Goal: Information Seeking & Learning: Learn about a topic

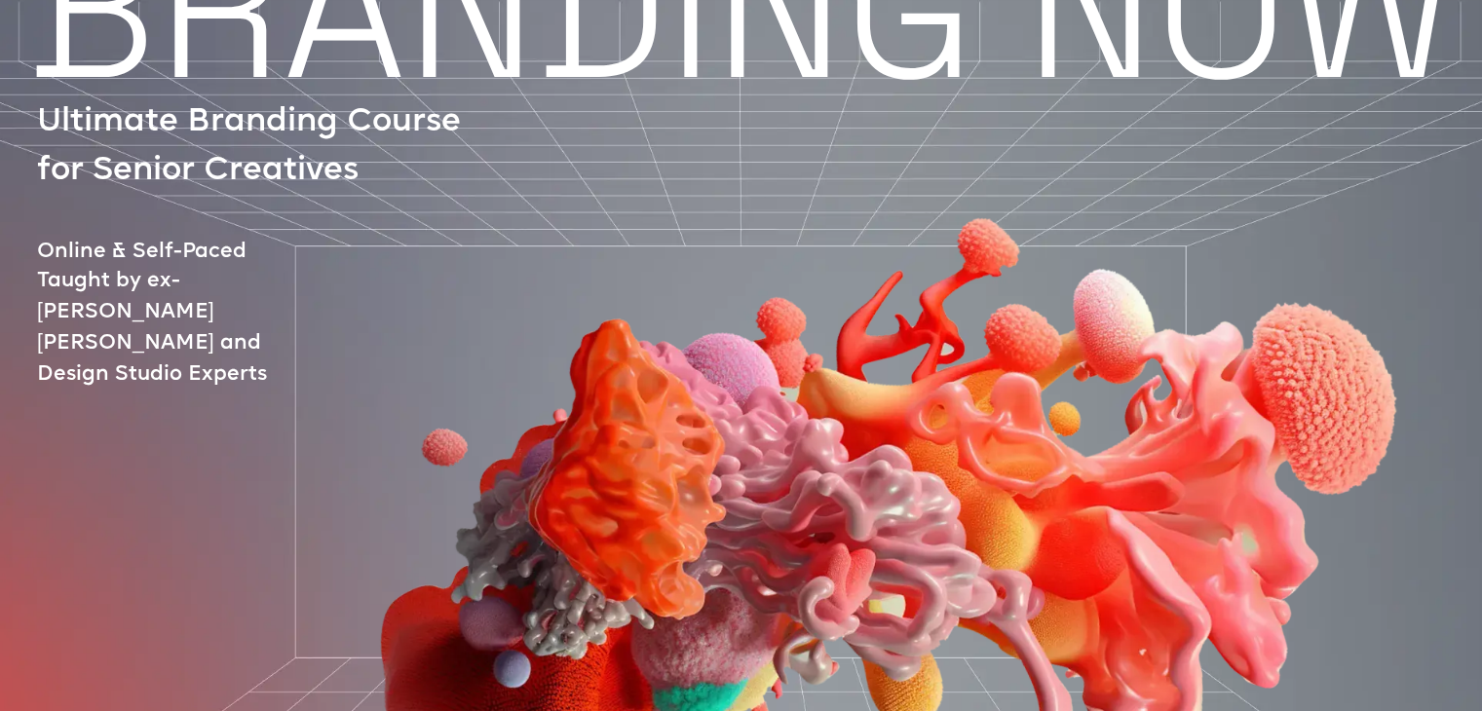
scroll to position [195, 0]
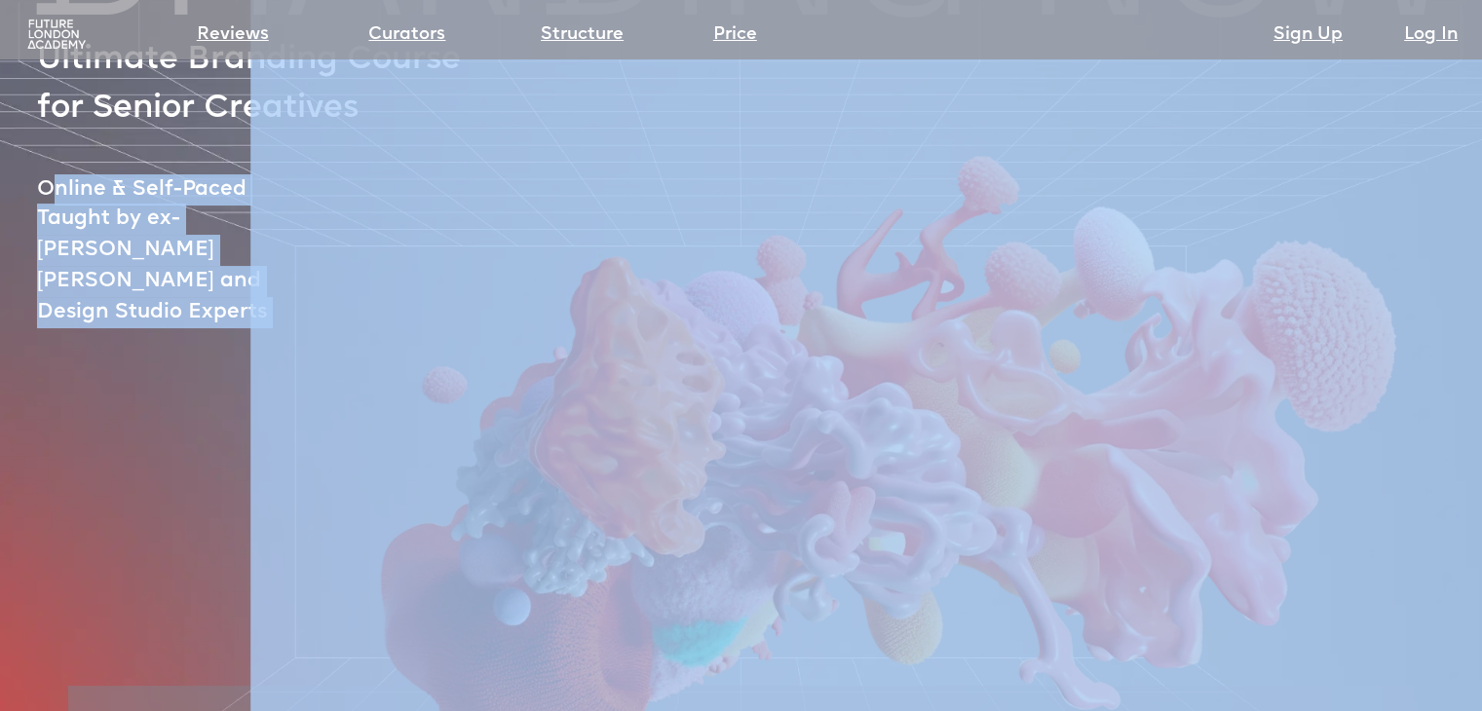
drag, startPoint x: 97, startPoint y: 184, endPoint x: 233, endPoint y: 202, distance: 136.5
click at [253, 184] on div "BRANDING NOW Ultimate Branding Course for Senior Creatives Online & Self-Paced …" at bounding box center [741, 509] width 1482 height 1246
click at [205, 222] on div at bounding box center [831, 395] width 1453 height 794
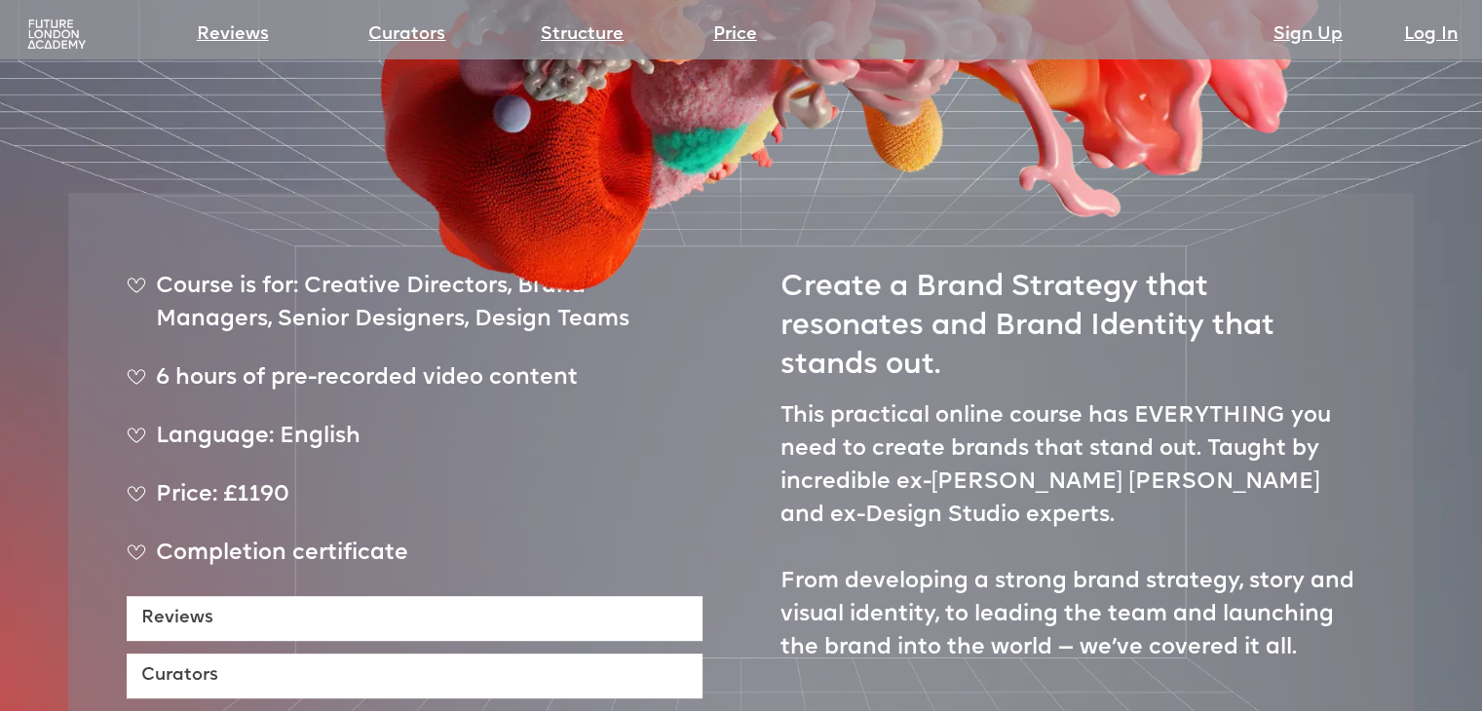
scroll to position [682, 0]
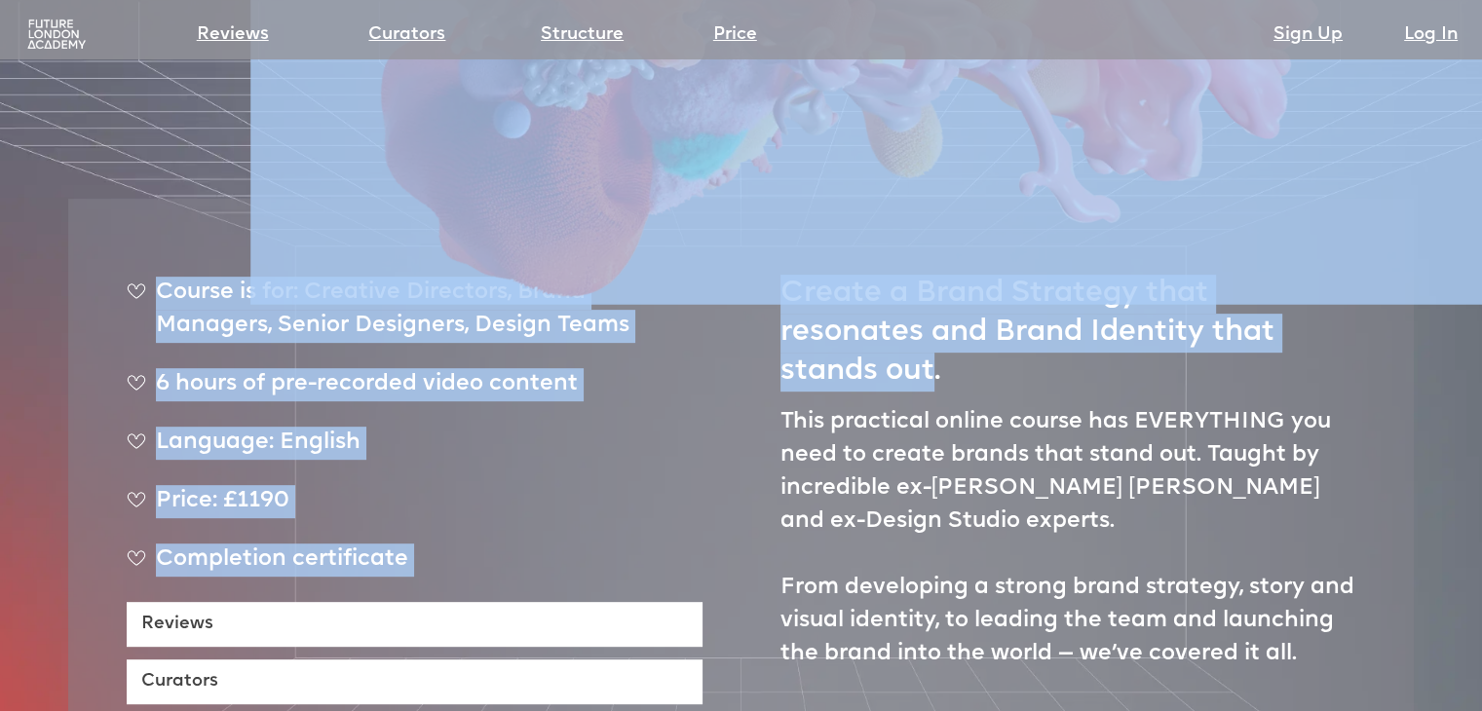
drag, startPoint x: 918, startPoint y: 312, endPoint x: 730, endPoint y: 223, distance: 207.9
click at [816, 276] on h2 "Create a Brand Strategy that resonates and Brand Identity that stands out." at bounding box center [1068, 324] width 576 height 134
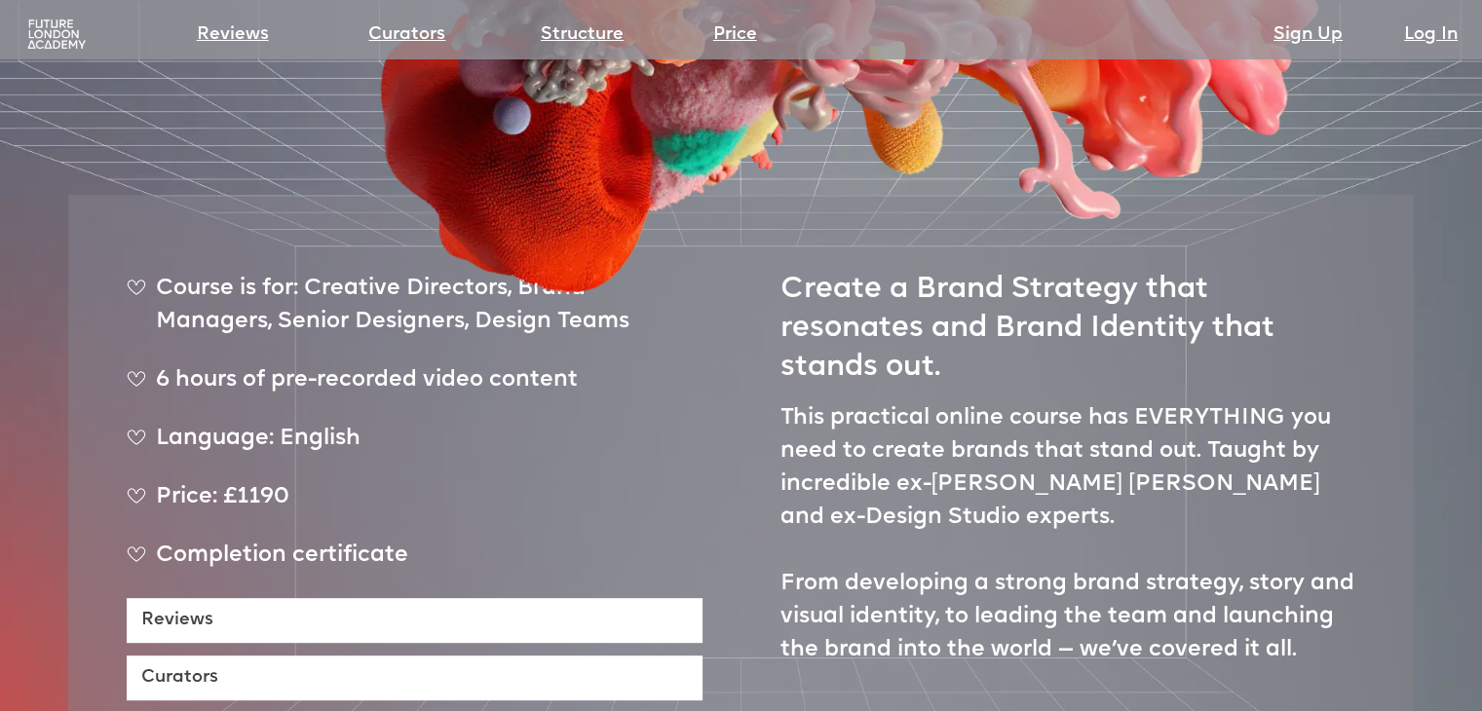
scroll to position [779, 0]
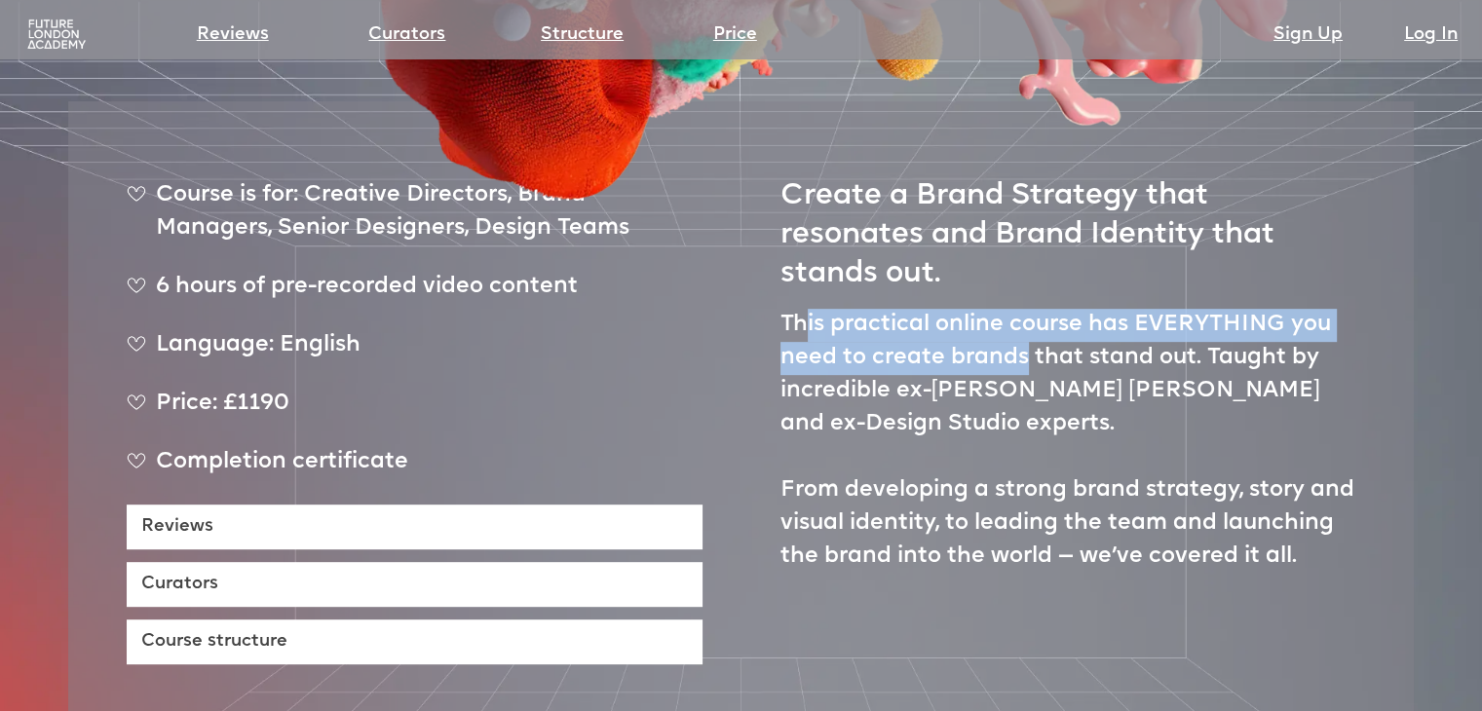
drag, startPoint x: 808, startPoint y: 261, endPoint x: 1028, endPoint y: 297, distance: 223.1
click at [1028, 309] on p "This practical online course has EVERYTHING you need to create brands that stan…" at bounding box center [1068, 441] width 576 height 265
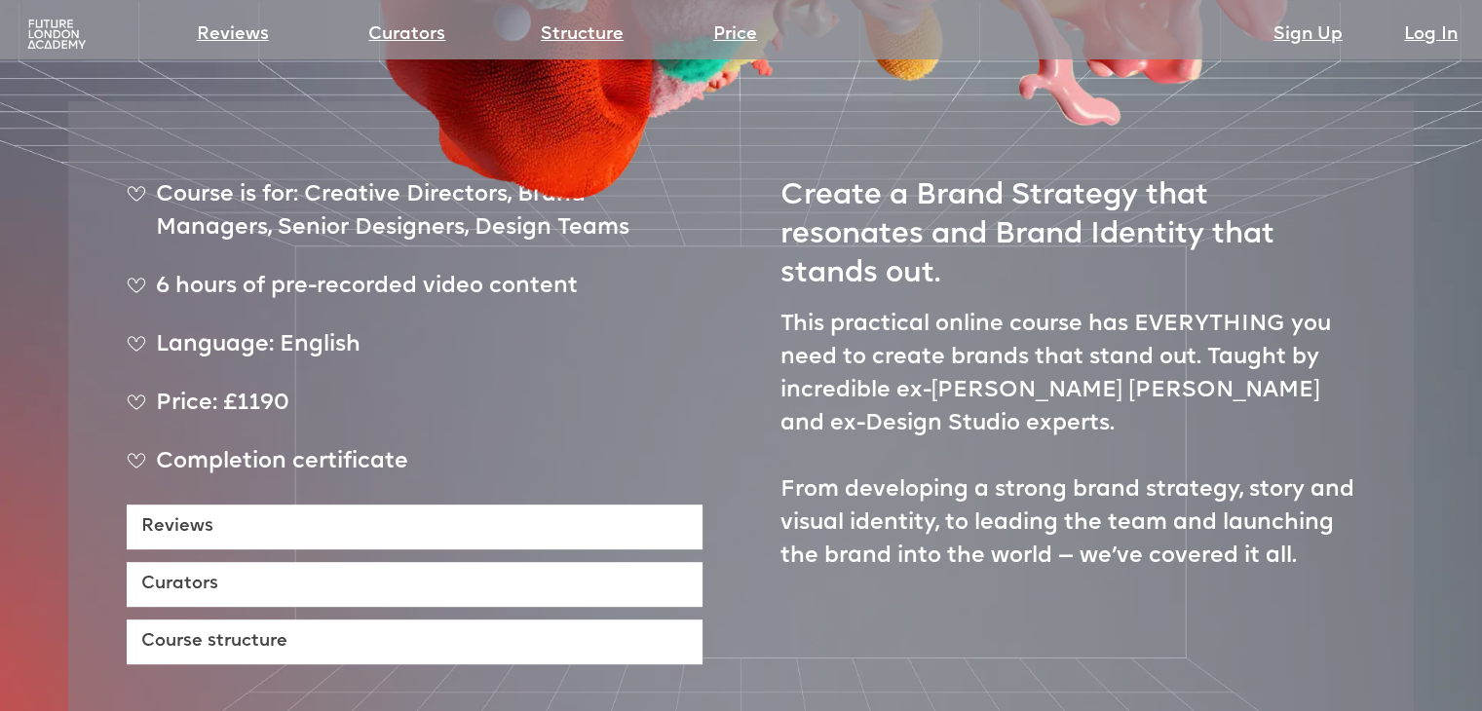
click at [891, 462] on p "This practical online course has EVERYTHING you need to create brands that stan…" at bounding box center [1068, 441] width 576 height 265
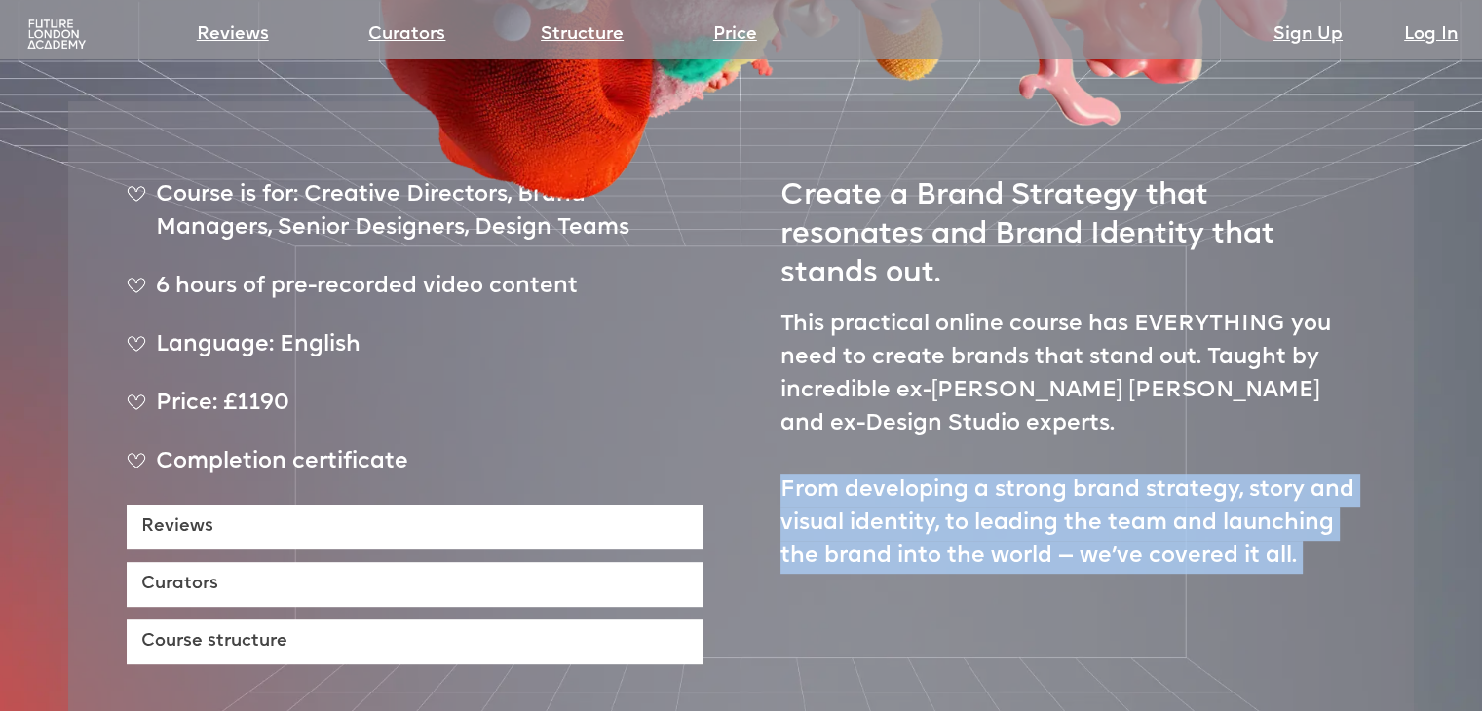
click at [891, 462] on p "This practical online course has EVERYTHING you need to create brands that stan…" at bounding box center [1068, 441] width 576 height 265
click at [1231, 428] on p "This practical online course has EVERYTHING you need to create brands that stan…" at bounding box center [1068, 441] width 576 height 265
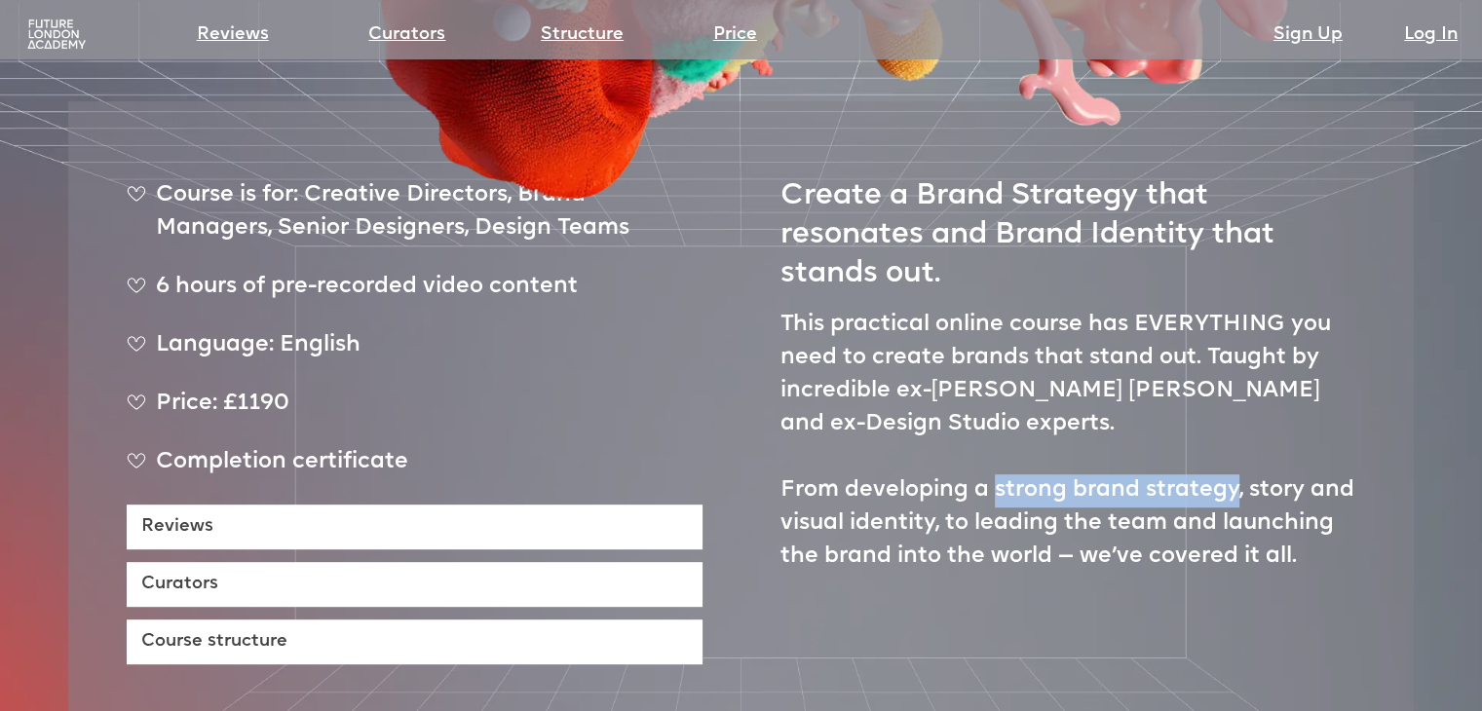
drag, startPoint x: 1236, startPoint y: 427, endPoint x: 994, endPoint y: 431, distance: 242.6
click at [994, 431] on p "This practical online course has EVERYTHING you need to create brands that stan…" at bounding box center [1068, 441] width 576 height 265
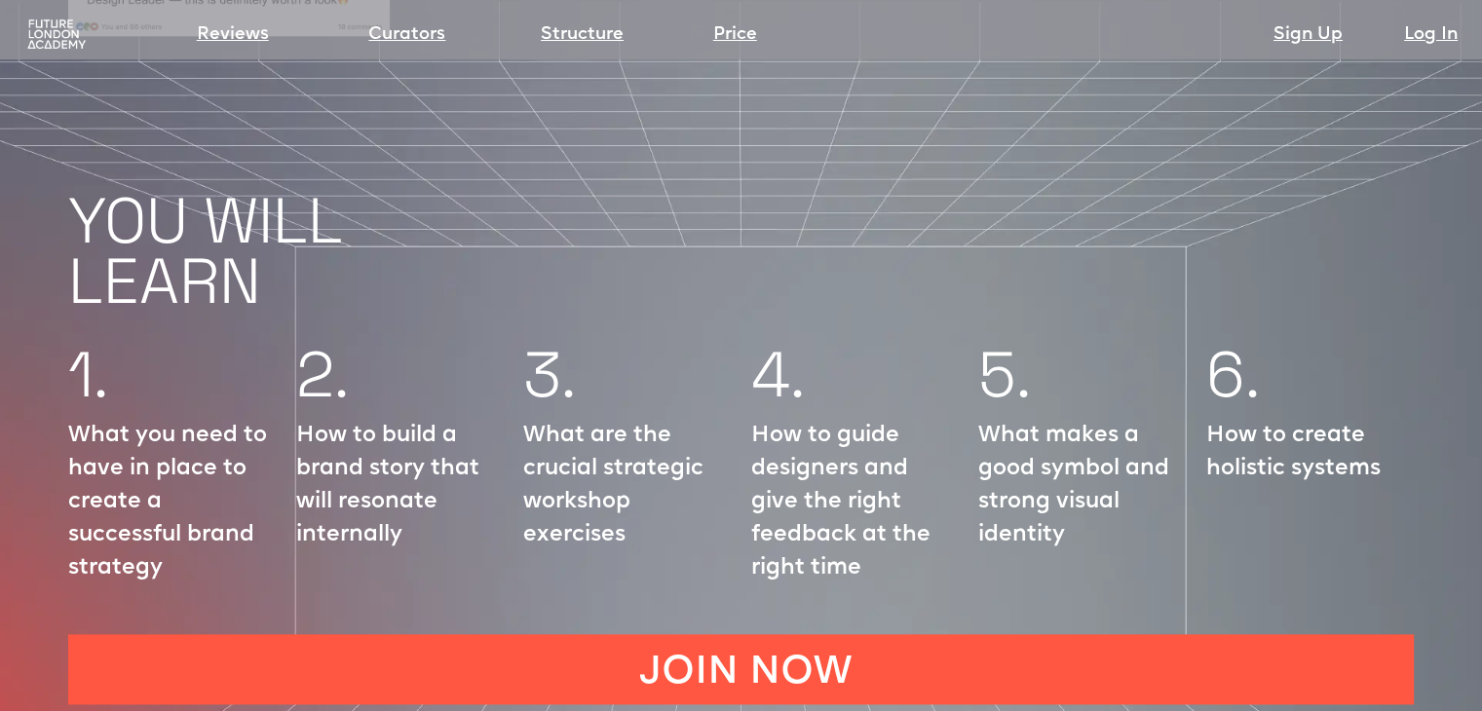
scroll to position [2338, 0]
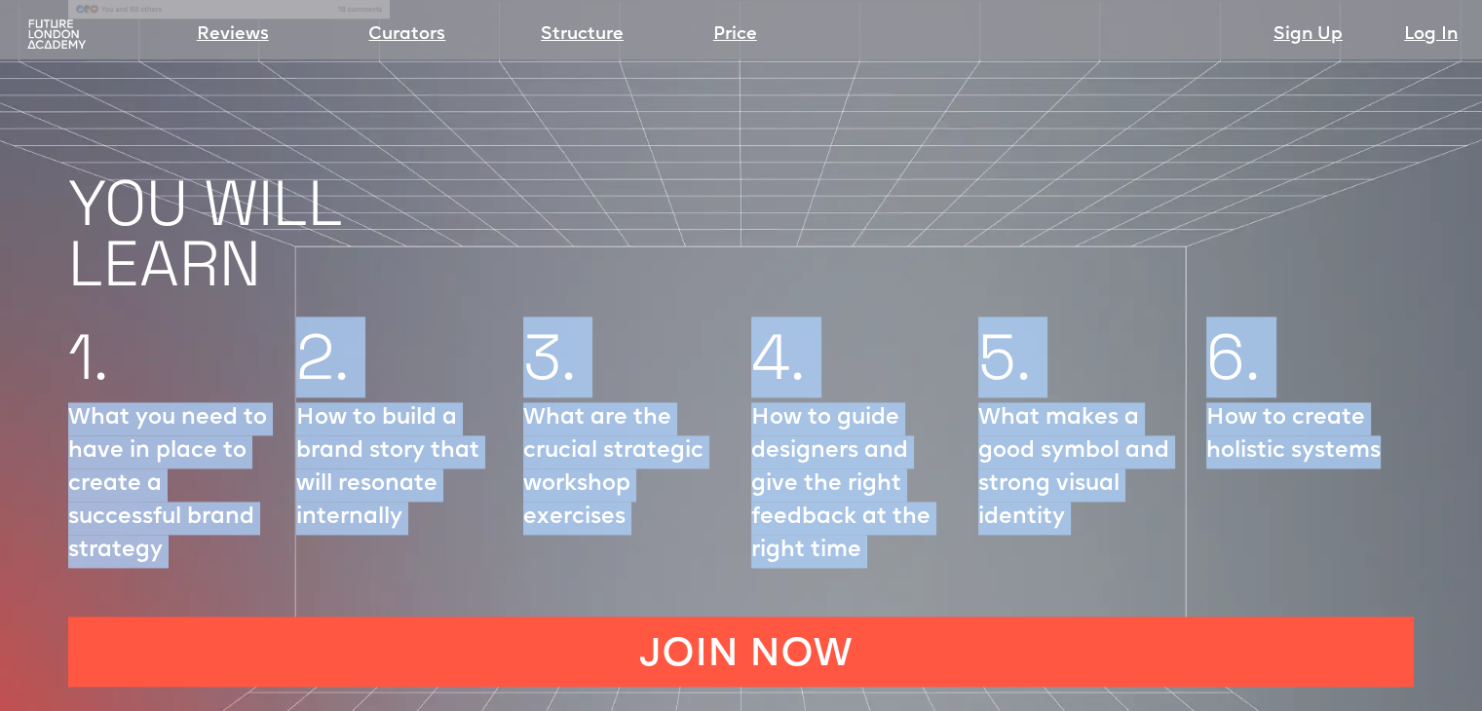
drag, startPoint x: 74, startPoint y: 353, endPoint x: 1382, endPoint y: 472, distance: 1313.8
click at [1382, 472] on div "1. What you need to have in place to create a successful brand strategy 2. How …" at bounding box center [741, 453] width 1482 height 288
click at [310, 402] on p "How to build a brand story that will resonate internally" at bounding box center [400, 468] width 208 height 132
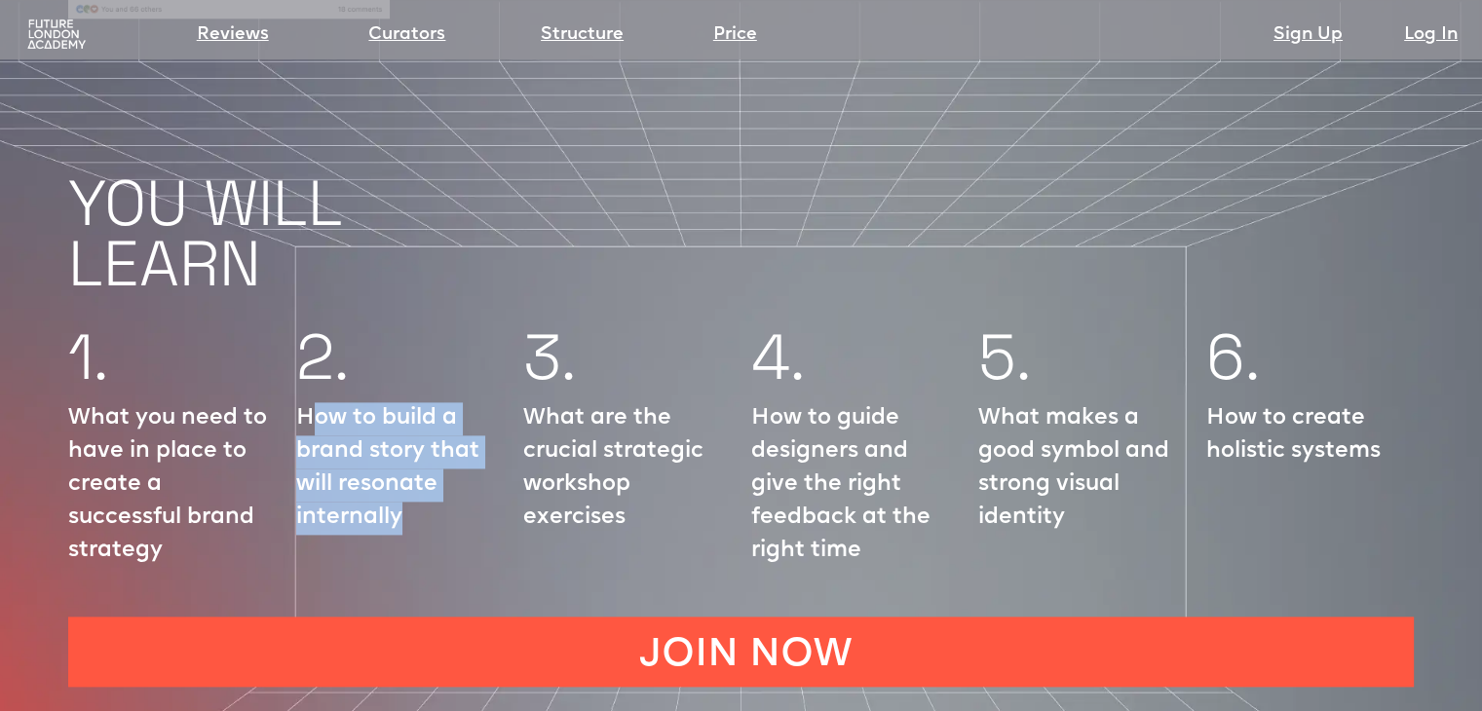
drag, startPoint x: 306, startPoint y: 355, endPoint x: 410, endPoint y: 460, distance: 148.1
click at [410, 460] on p "How to build a brand story that will resonate internally" at bounding box center [400, 468] width 208 height 132
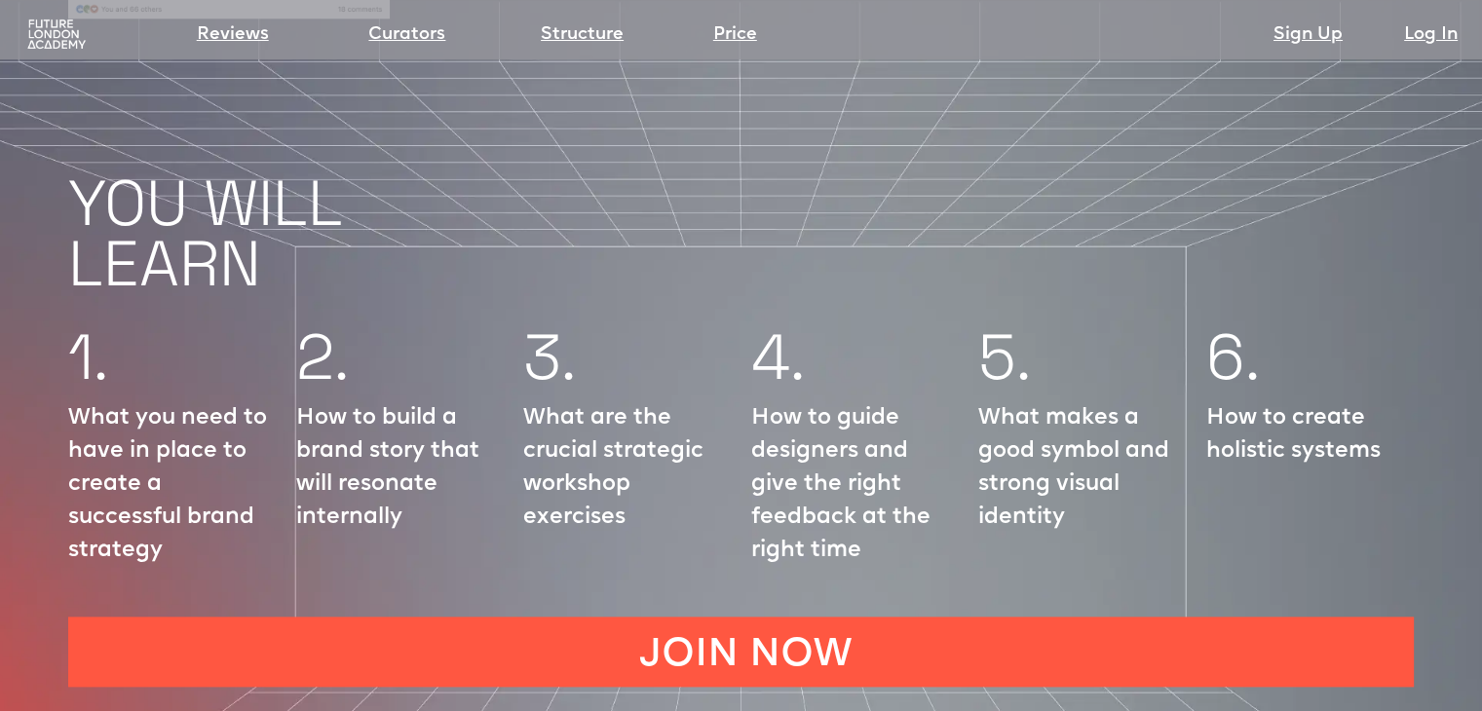
click at [883, 431] on p "How to guide designers and give the right feedback at the right time" at bounding box center [855, 485] width 208 height 166
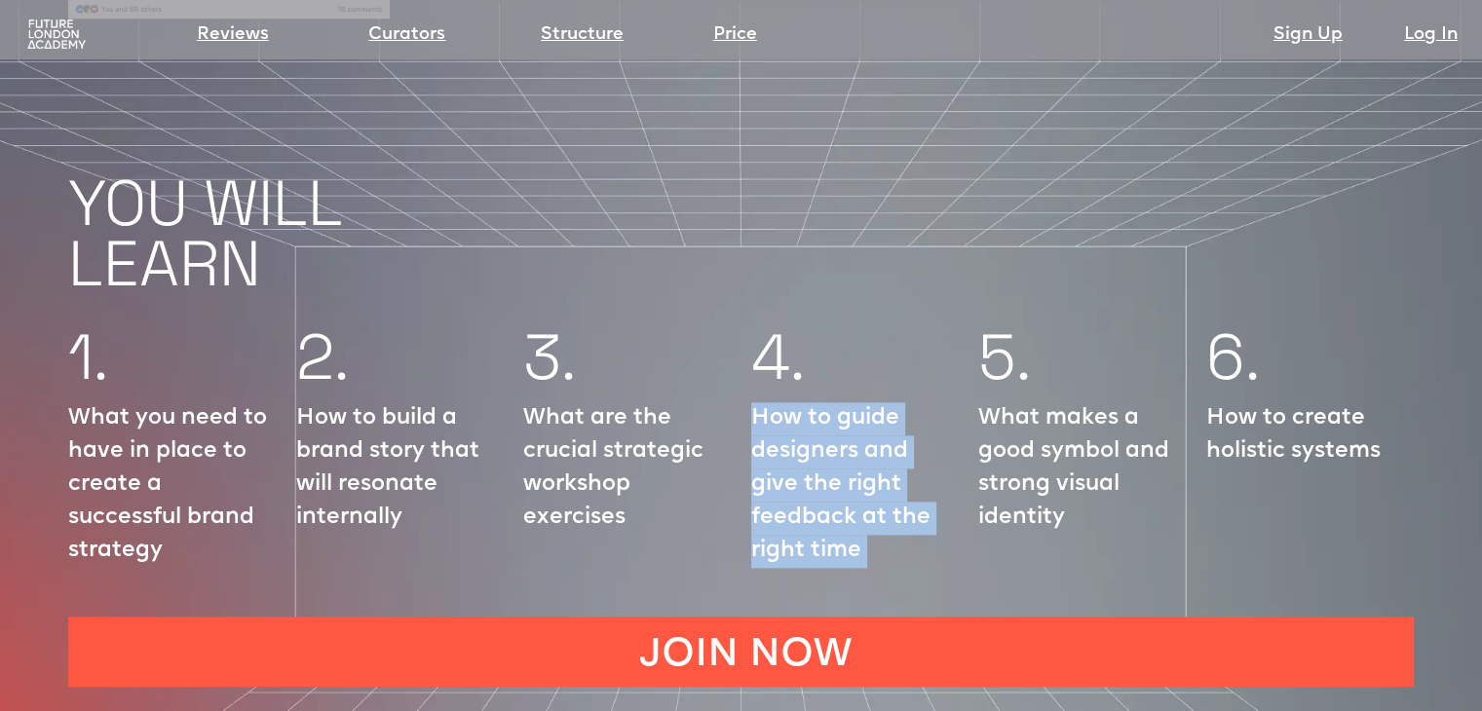
click at [883, 431] on p "How to guide designers and give the right feedback at the right time" at bounding box center [855, 485] width 208 height 166
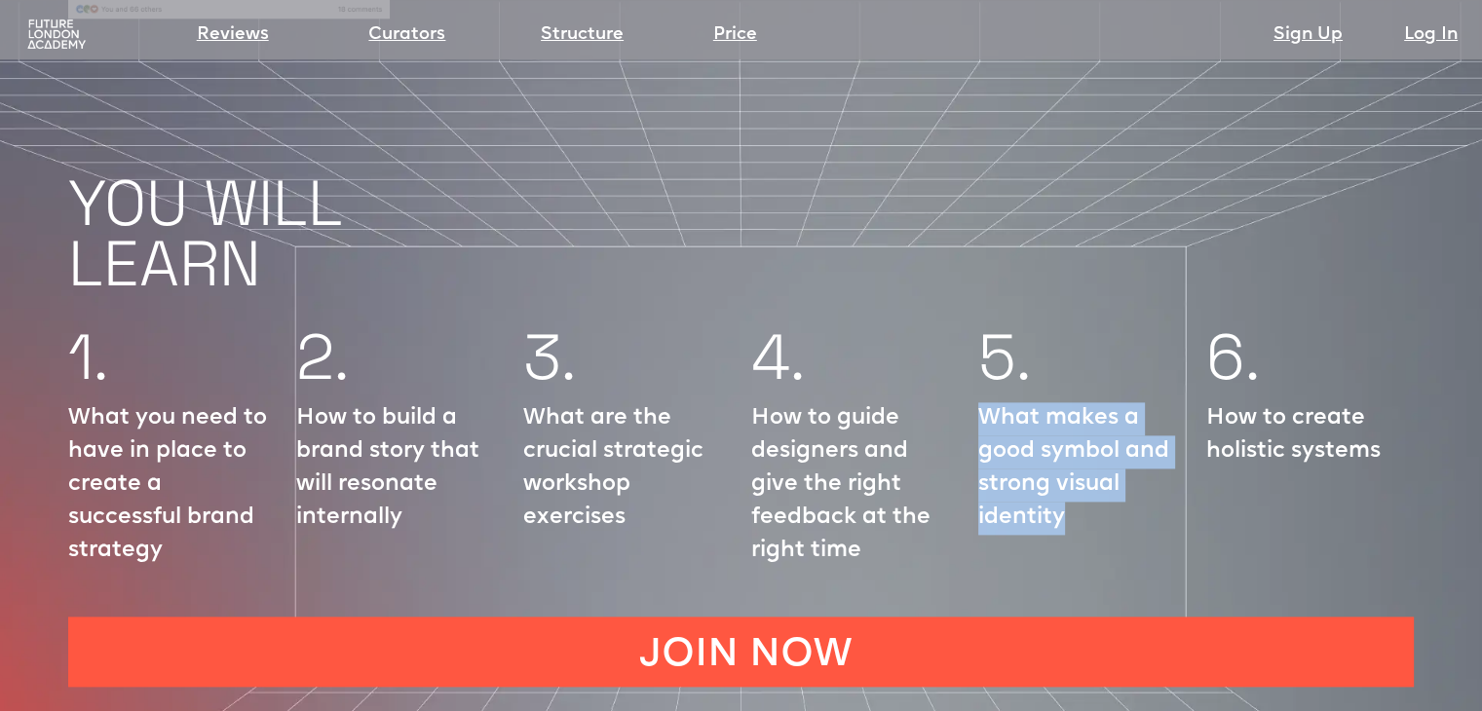
drag, startPoint x: 984, startPoint y: 352, endPoint x: 1072, endPoint y: 453, distance: 134.0
click at [1072, 453] on p "What makes a good symbol and strong visual identity" at bounding box center [1082, 468] width 208 height 132
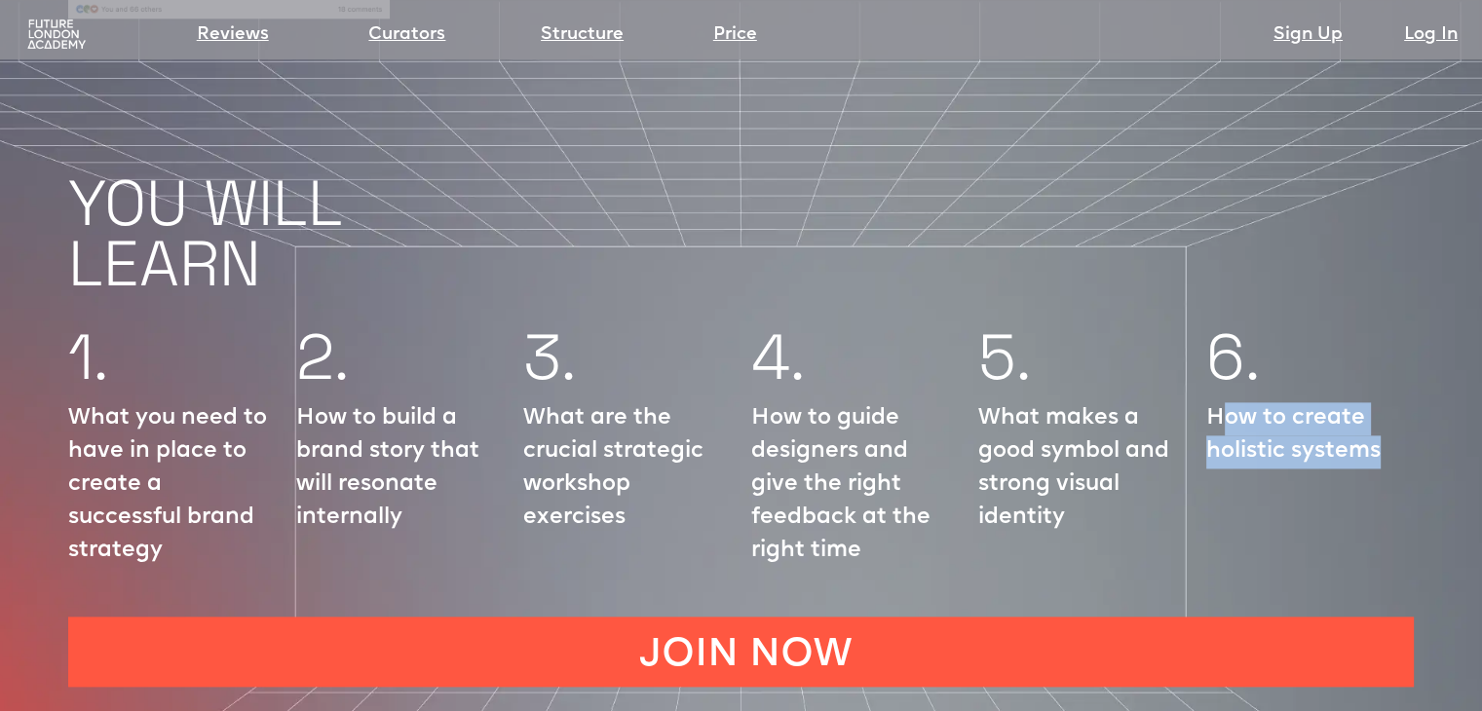
drag, startPoint x: 1220, startPoint y: 355, endPoint x: 1412, endPoint y: 394, distance: 195.8
click at [1412, 402] on p "How to create holistic systems" at bounding box center [1310, 435] width 208 height 66
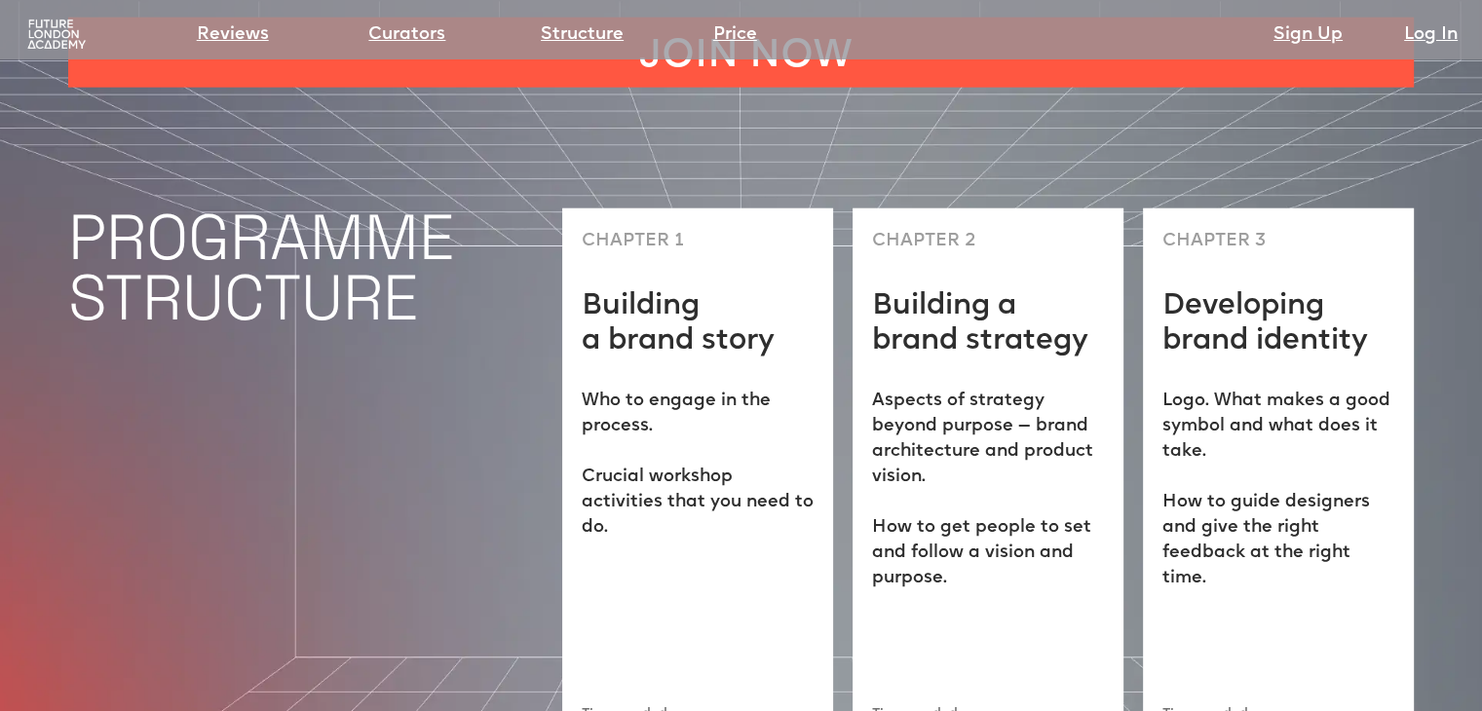
scroll to position [4969, 0]
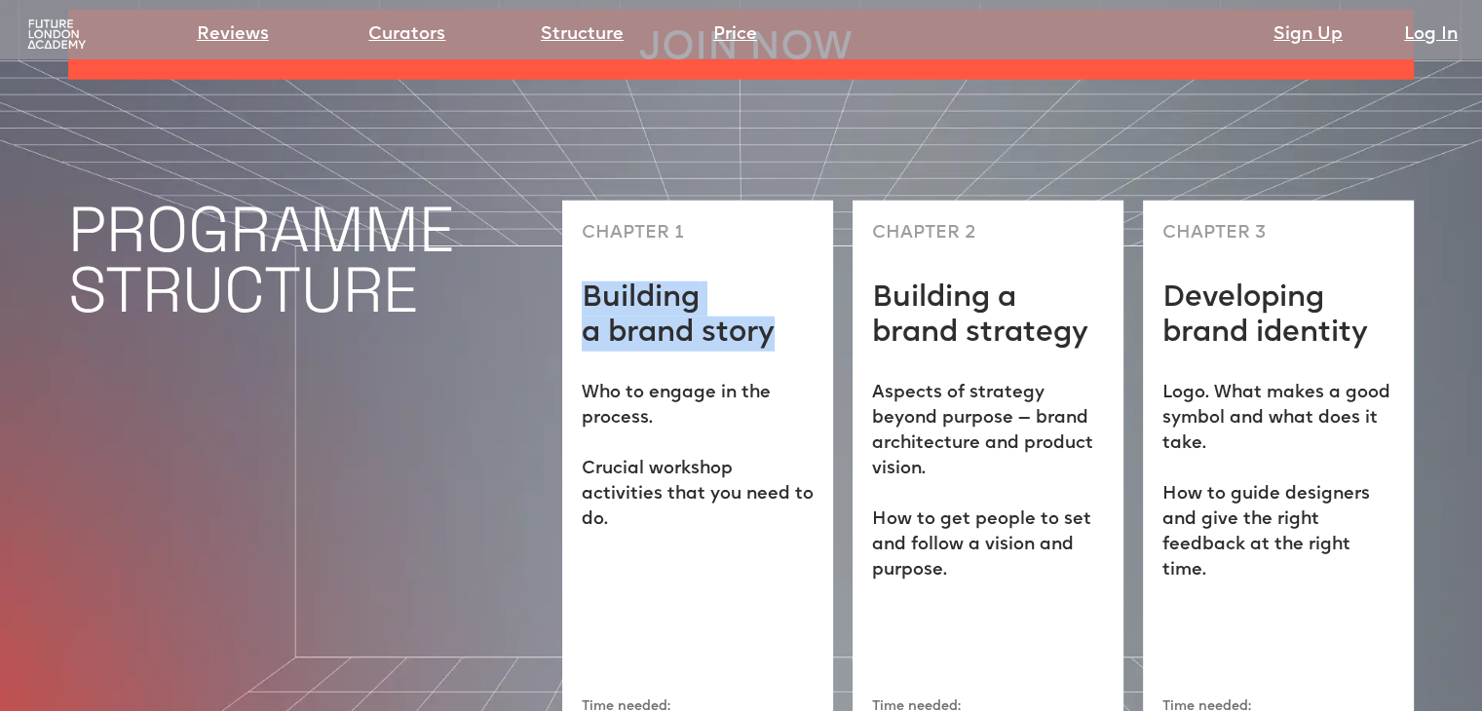
drag, startPoint x: 587, startPoint y: 228, endPoint x: 814, endPoint y: 279, distance: 232.6
click at [814, 279] on div "CHAPTER 1 Building a brand story Who to engage in the process. ‍ Crucial worksh…" at bounding box center [697, 484] width 271 height 566
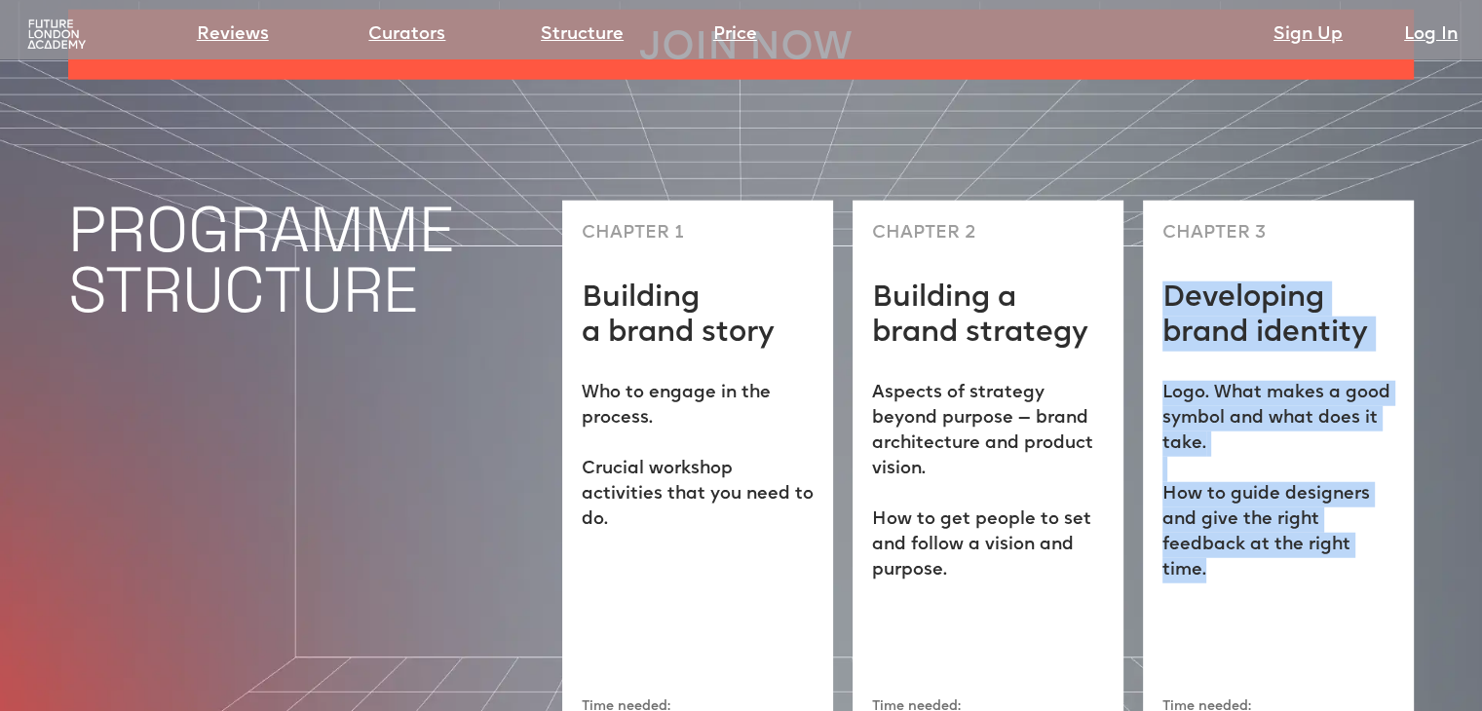
drag, startPoint x: 1168, startPoint y: 241, endPoint x: 891, endPoint y: 531, distance: 401.0
click at [1405, 550] on div "CHAPTER 3 Developing brand identity Logo. What makes a good symbol and what doe…" at bounding box center [1278, 484] width 271 height 566
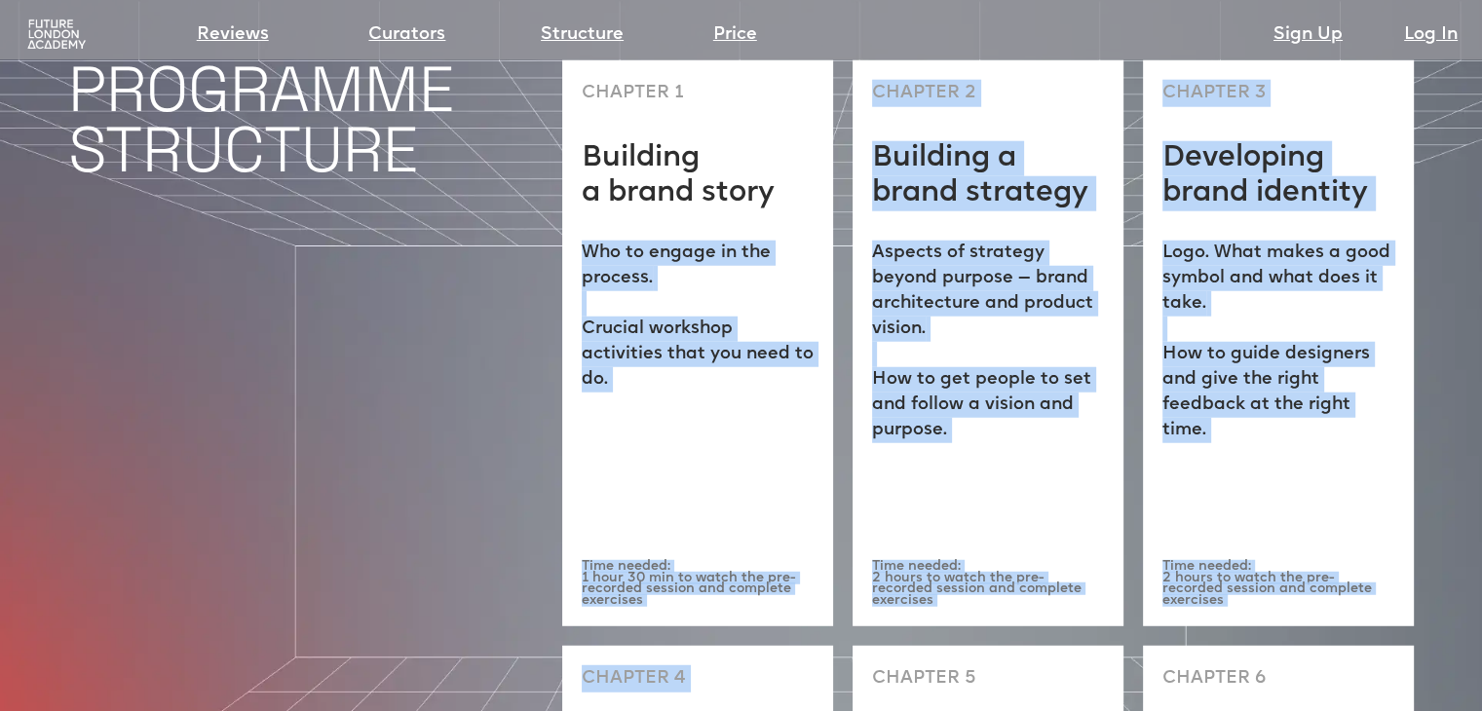
scroll to position [5287, 0]
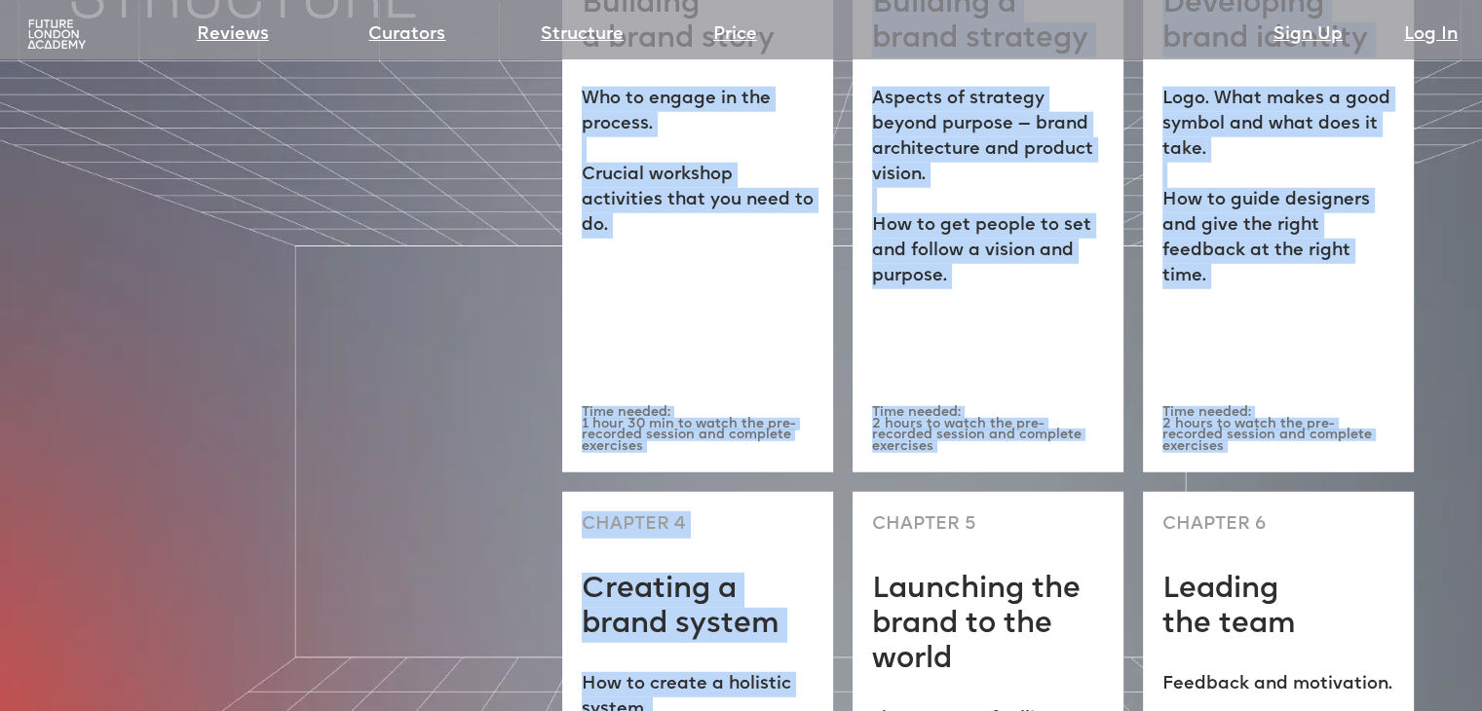
drag, startPoint x: 585, startPoint y: 330, endPoint x: 729, endPoint y: 616, distance: 319.8
click at [802, 706] on div "PROGRAMME STRUCTURE CHAPTER 1 Building a brand story Who to engage in the proce…" at bounding box center [741, 427] width 1482 height 1282
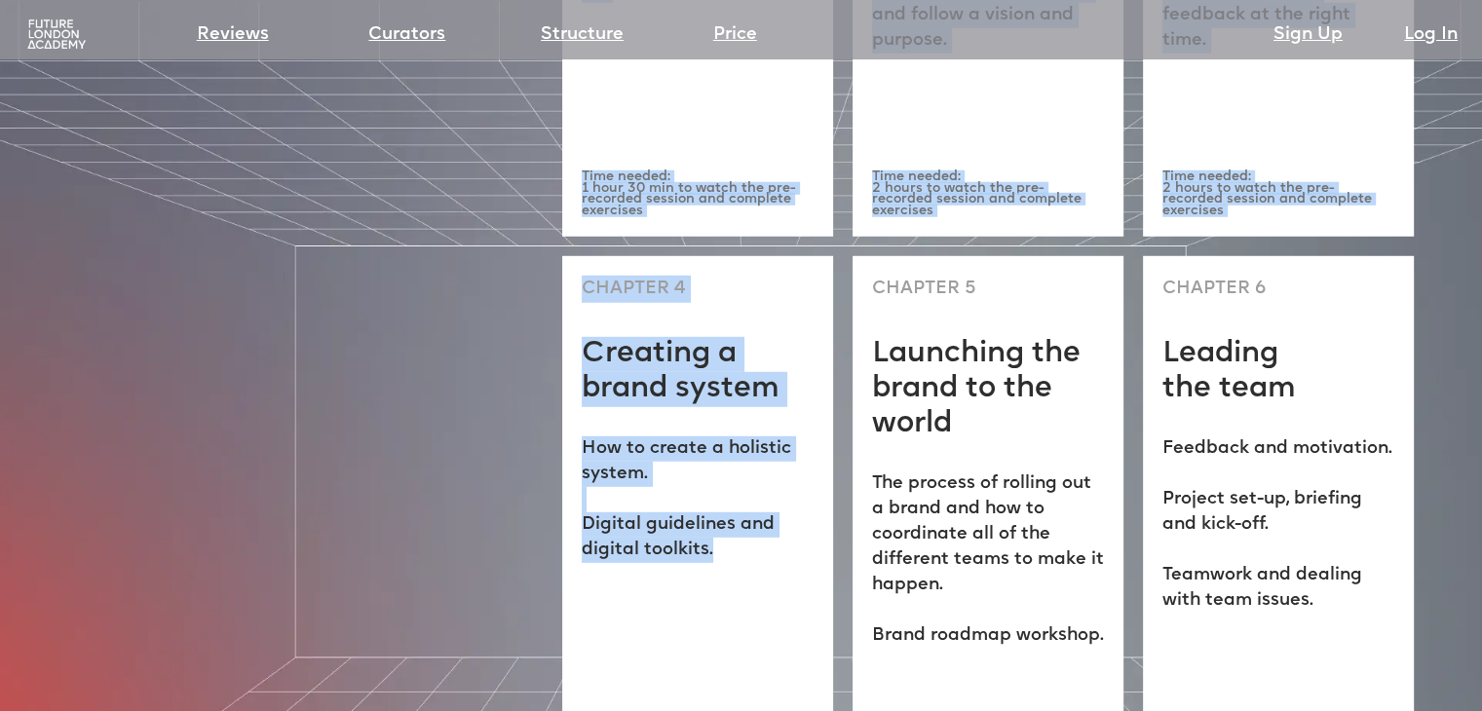
scroll to position [5482, 0]
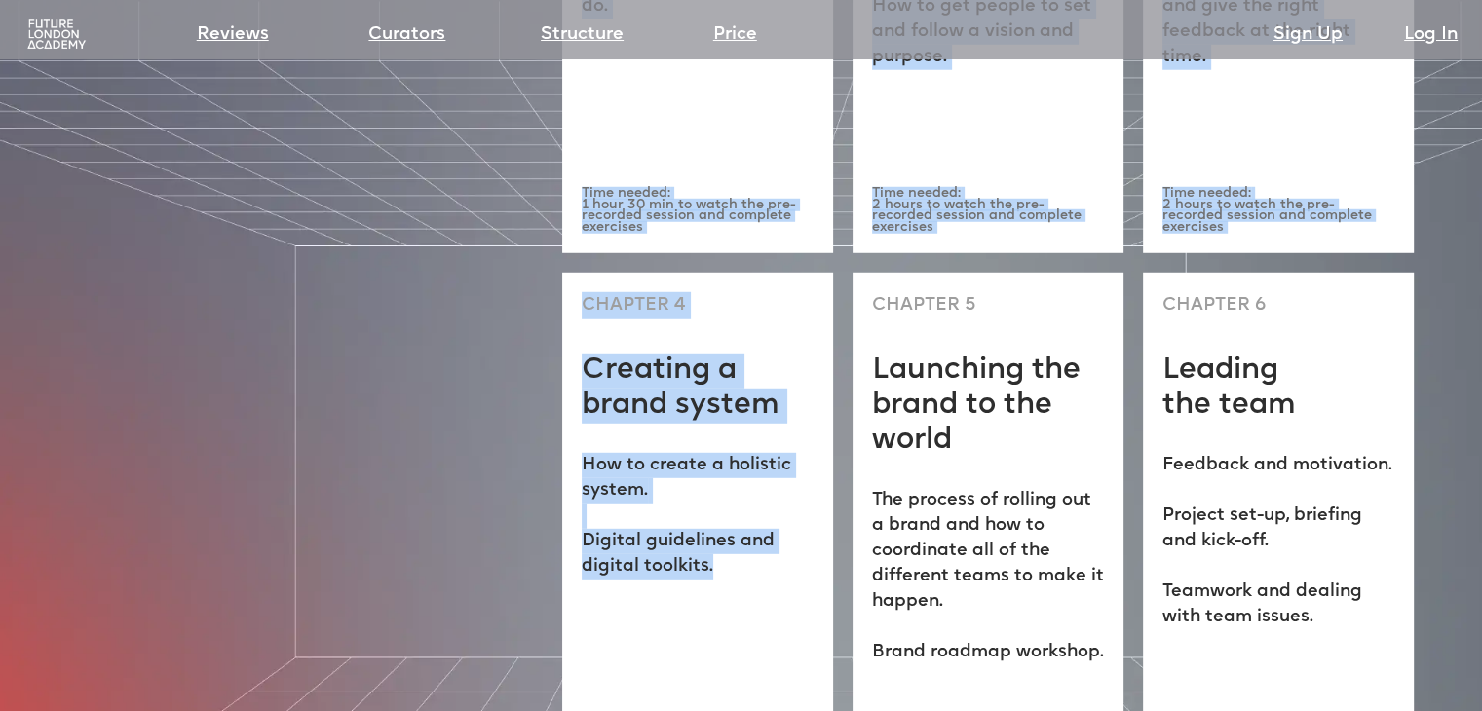
click at [697, 453] on p "How to create a holistic system. Digital guidelines and digital toolkits." at bounding box center [698, 516] width 232 height 127
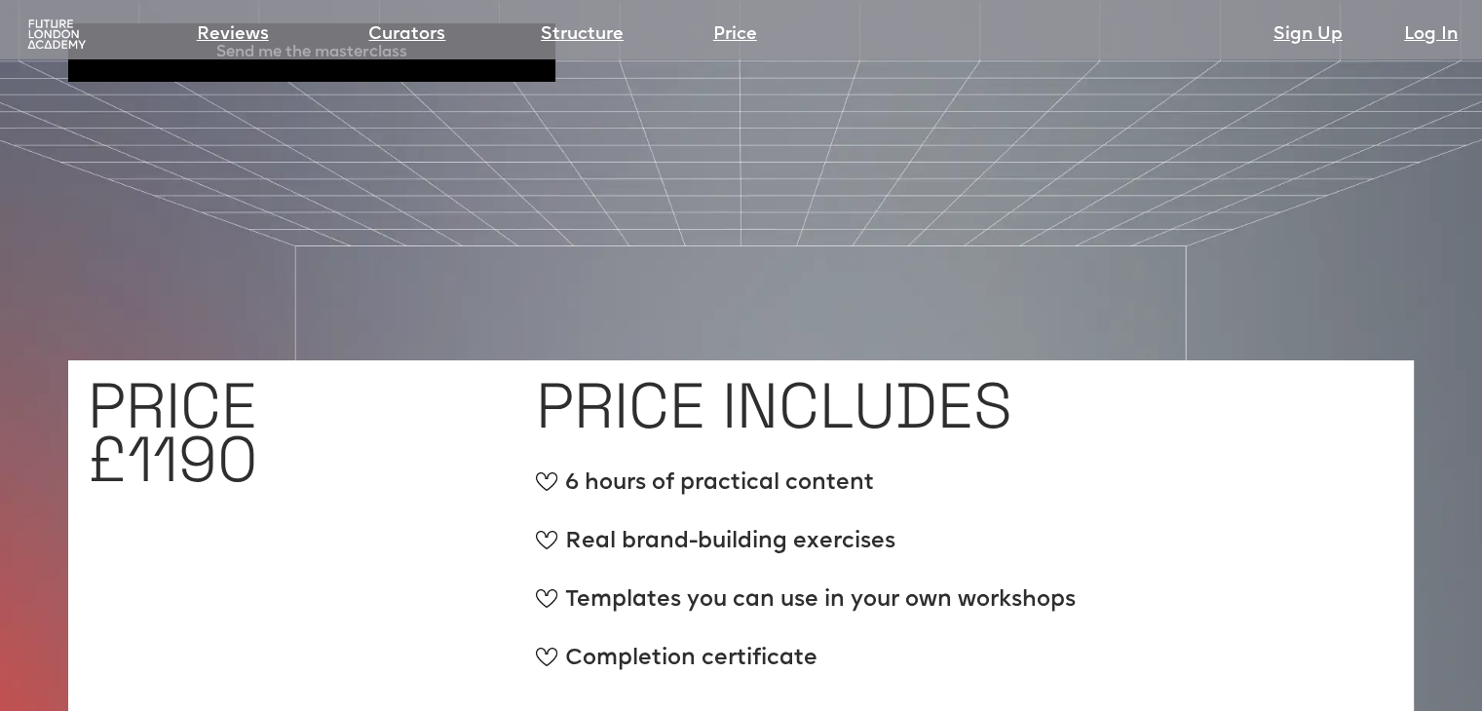
scroll to position [7138, 0]
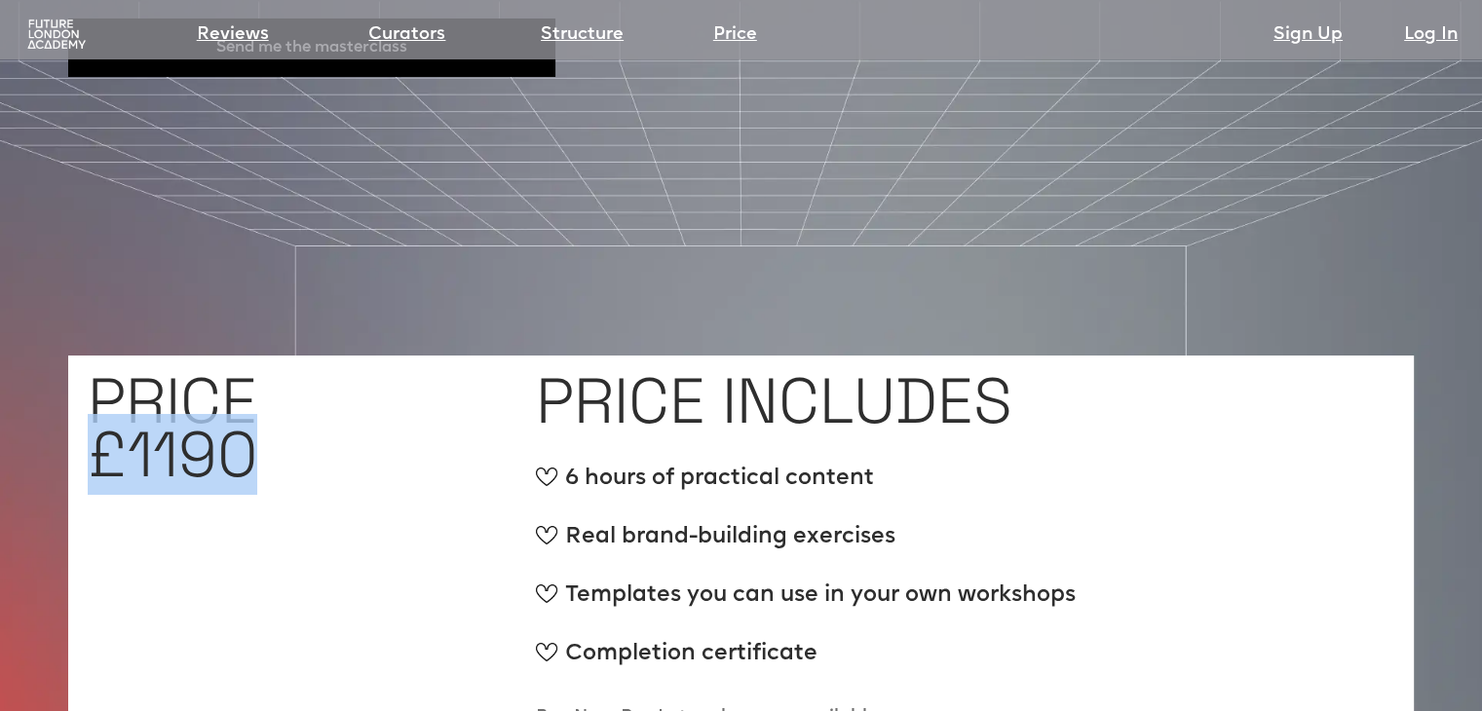
drag, startPoint x: 246, startPoint y: 369, endPoint x: 69, endPoint y: 383, distance: 176.9
click at [69, 383] on div "PRICE £1190 PRICE INCLUDES 6 hours of practical content Real brand-building exe…" at bounding box center [740, 572] width 1345 height 433
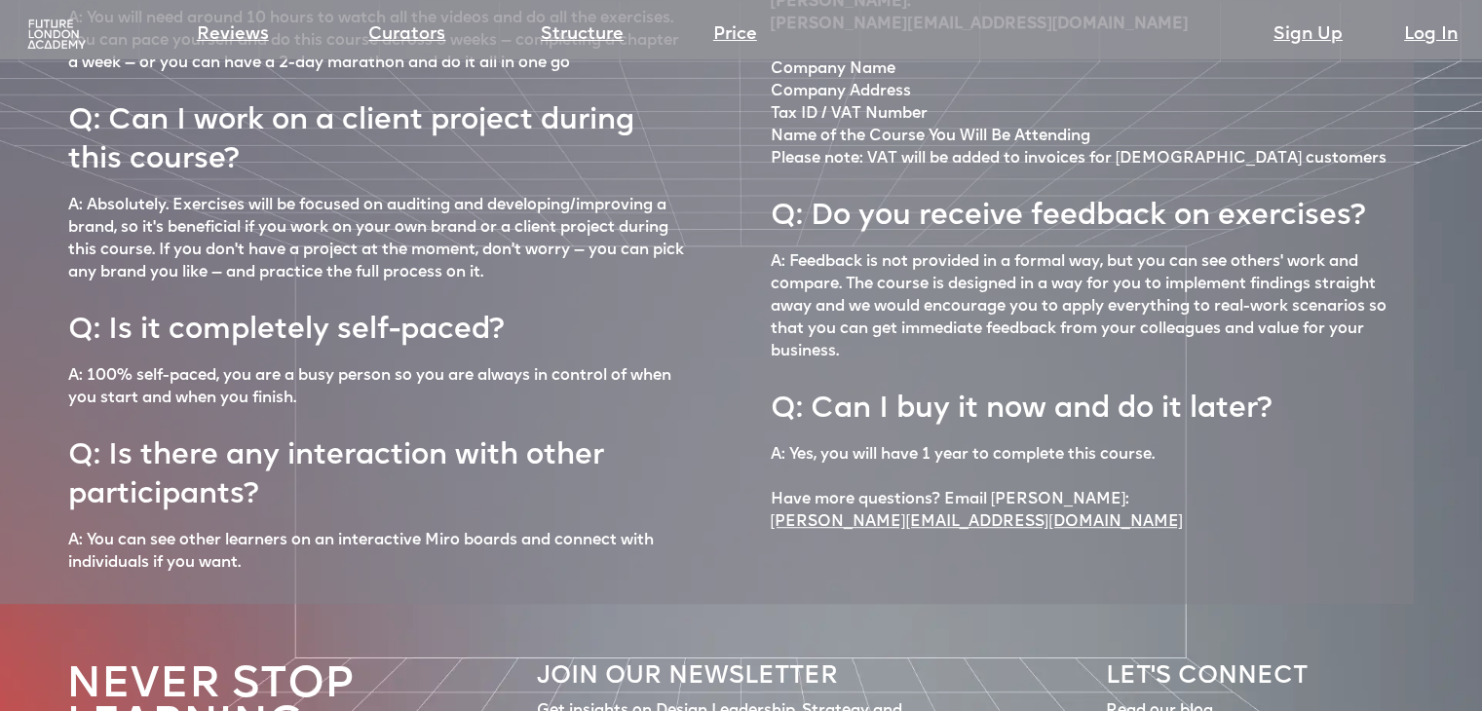
scroll to position [8300, 0]
